Goal: Task Accomplishment & Management: Manage account settings

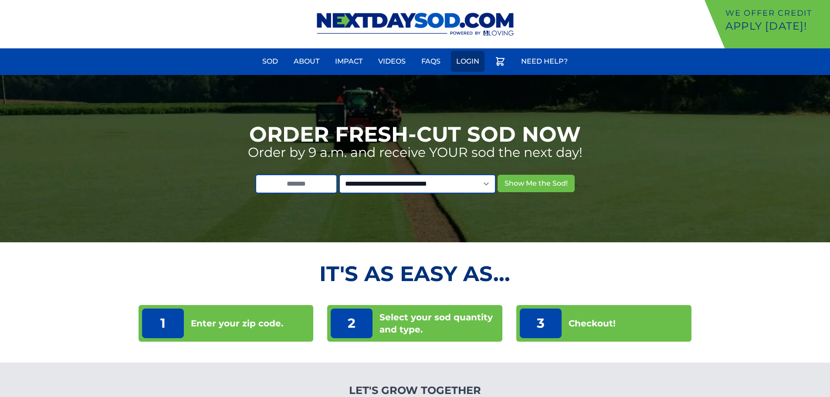
click at [472, 64] on link "Login" at bounding box center [468, 61] width 34 height 21
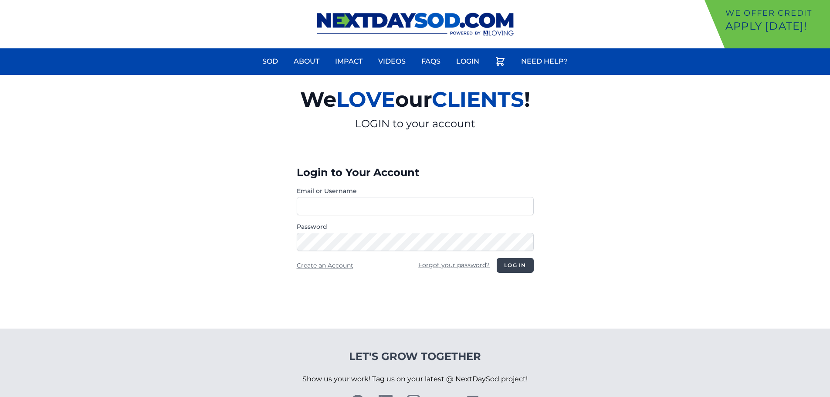
type input "**********"
click at [529, 264] on button "Log in" at bounding box center [515, 265] width 37 height 15
